Goal: Information Seeking & Learning: Stay updated

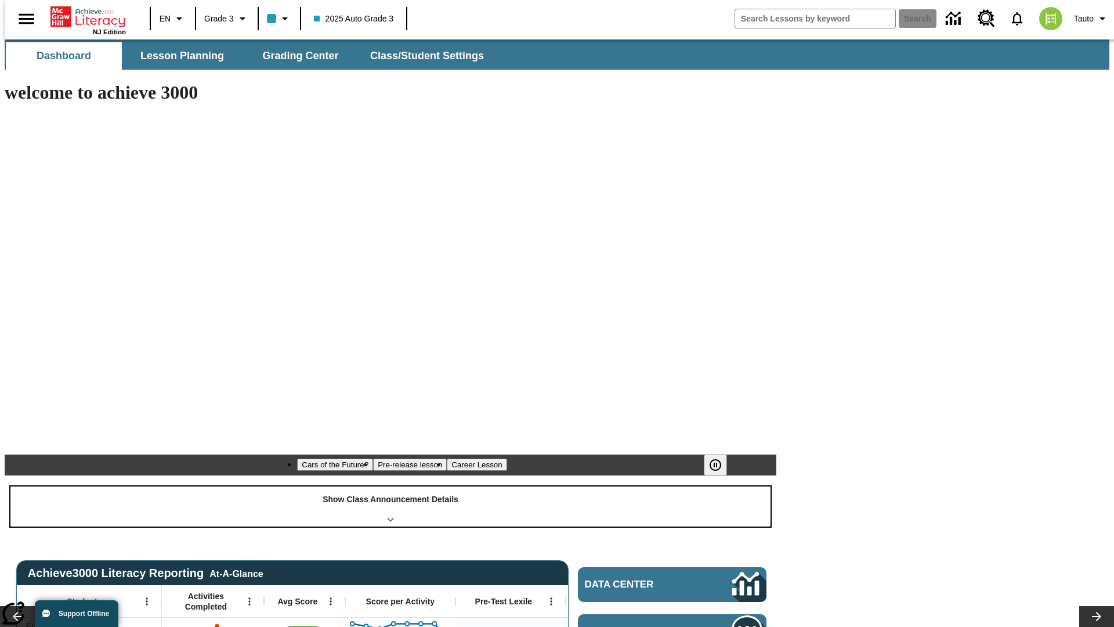
click at [390, 486] on div "Show Class Announcement Details" at bounding box center [390, 506] width 760 height 40
